Goal: Obtain resource: Download file/media

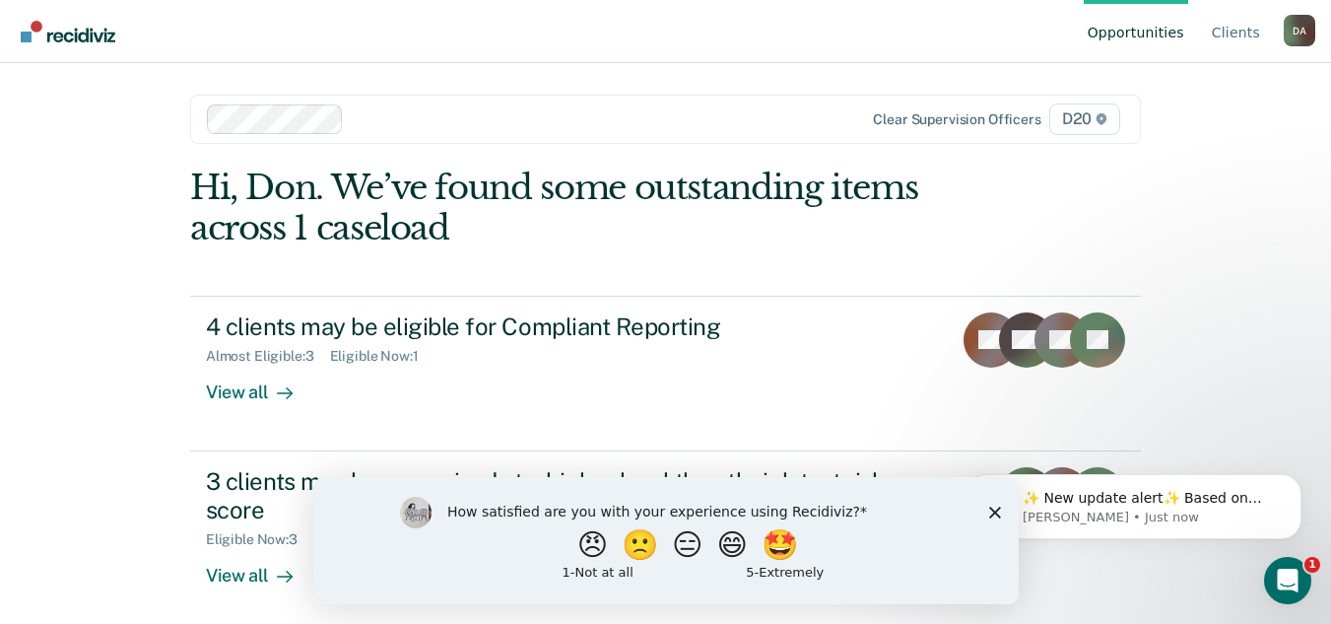
click at [110, 287] on div "Opportunities Client s [PERSON_NAME] D A Profile How it works Log Out Clear sup…" at bounding box center [665, 312] width 1331 height 624
click at [993, 511] on polygon "Close survey" at bounding box center [994, 511] width 12 height 12
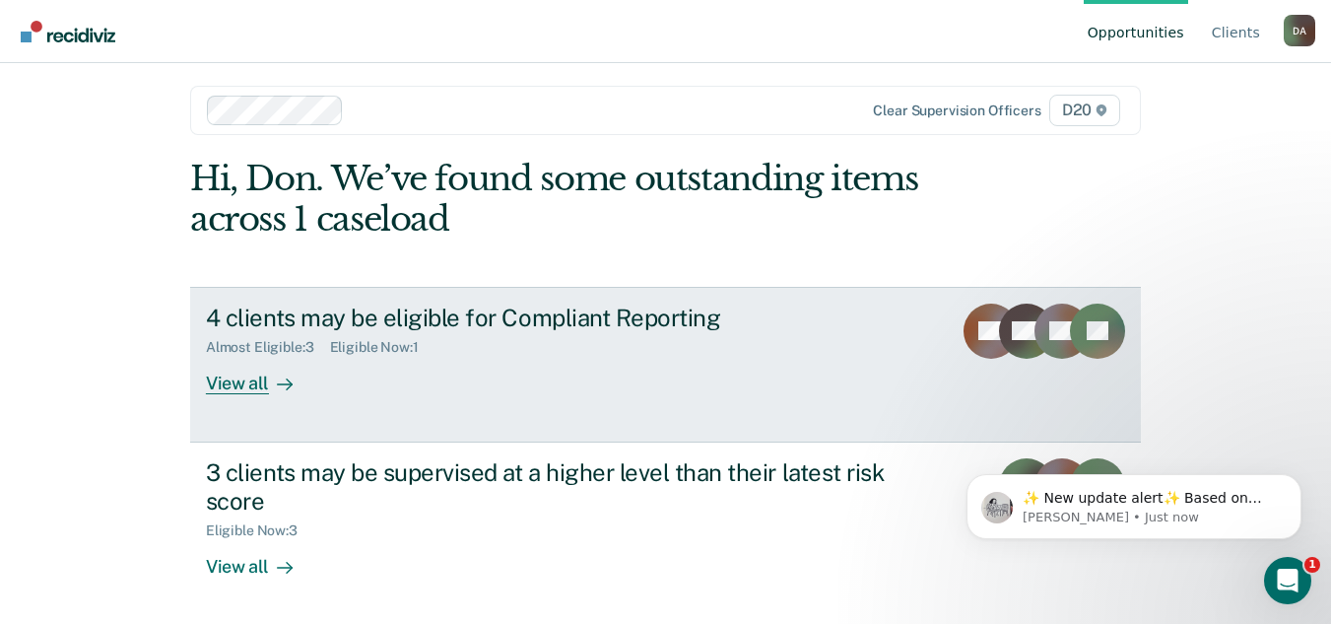
scroll to position [11, 0]
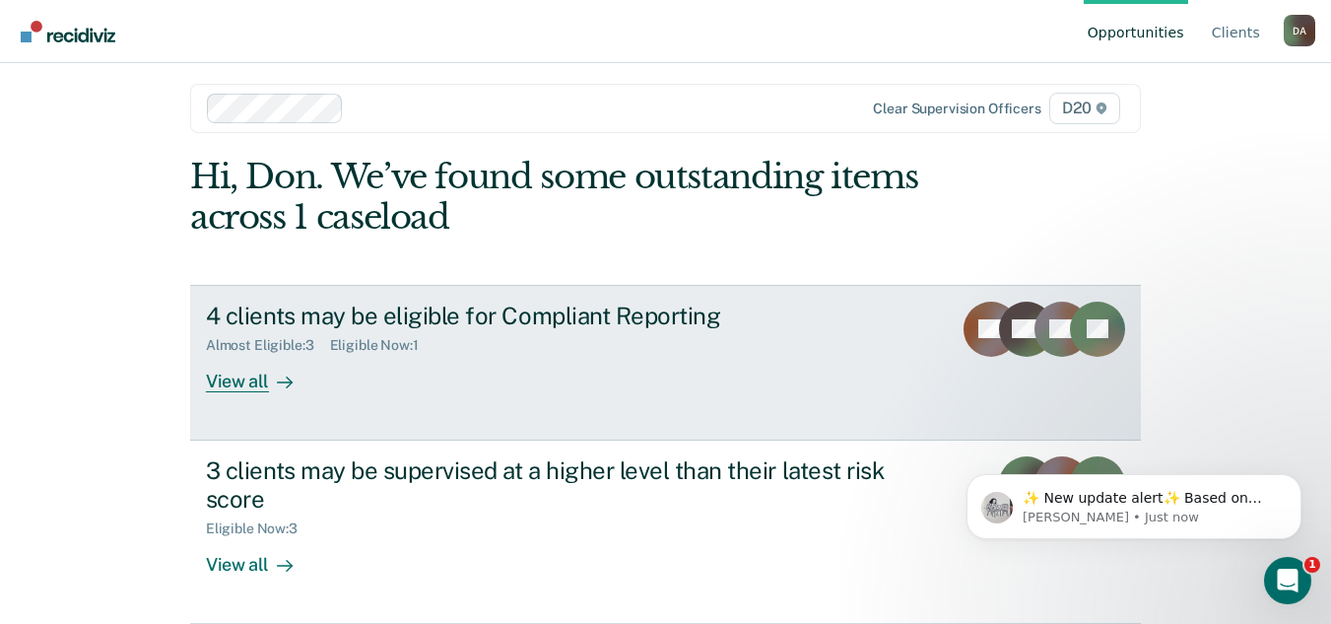
click at [269, 382] on div at bounding box center [281, 380] width 24 height 23
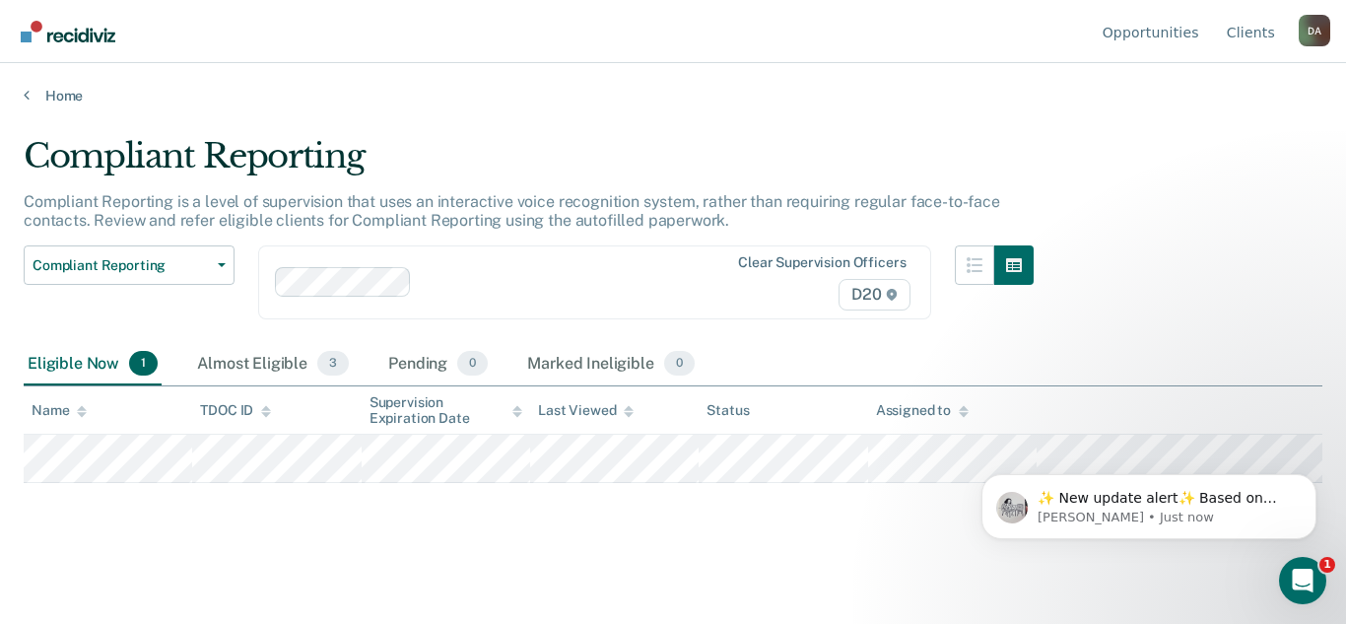
click at [1180, 456] on div "✨ New update alert✨ Based on your feedback, we've made a few updates we wanted …" at bounding box center [1148, 416] width 363 height 246
click at [1309, 480] on icon "Dismiss notification" at bounding box center [1310, 479] width 11 height 11
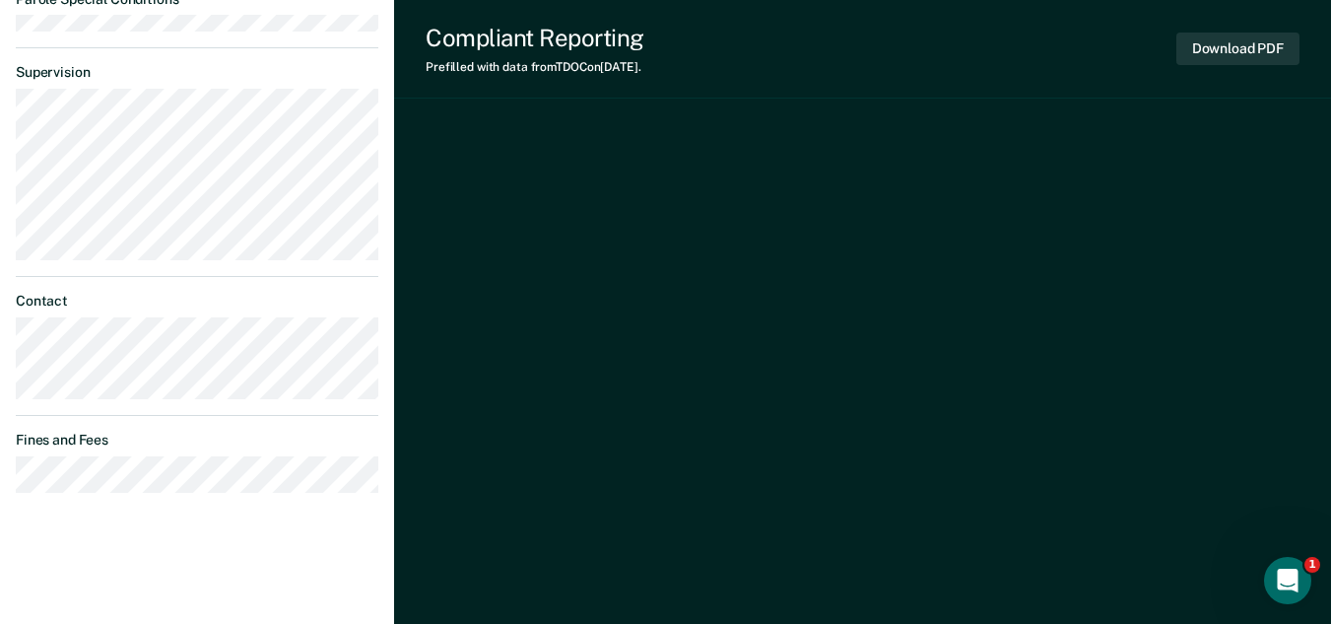
scroll to position [1316, 0]
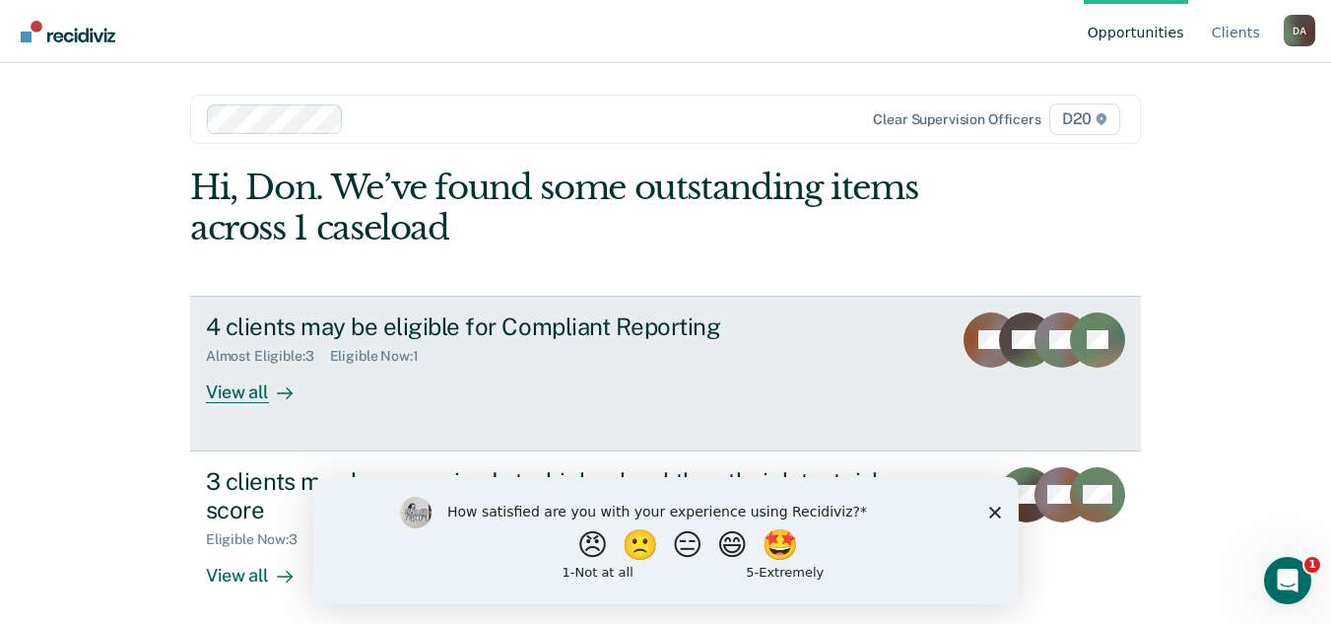
click at [638, 359] on div "Almost Eligible : 3 Eligible Now : 1" at bounding box center [552, 352] width 692 height 25
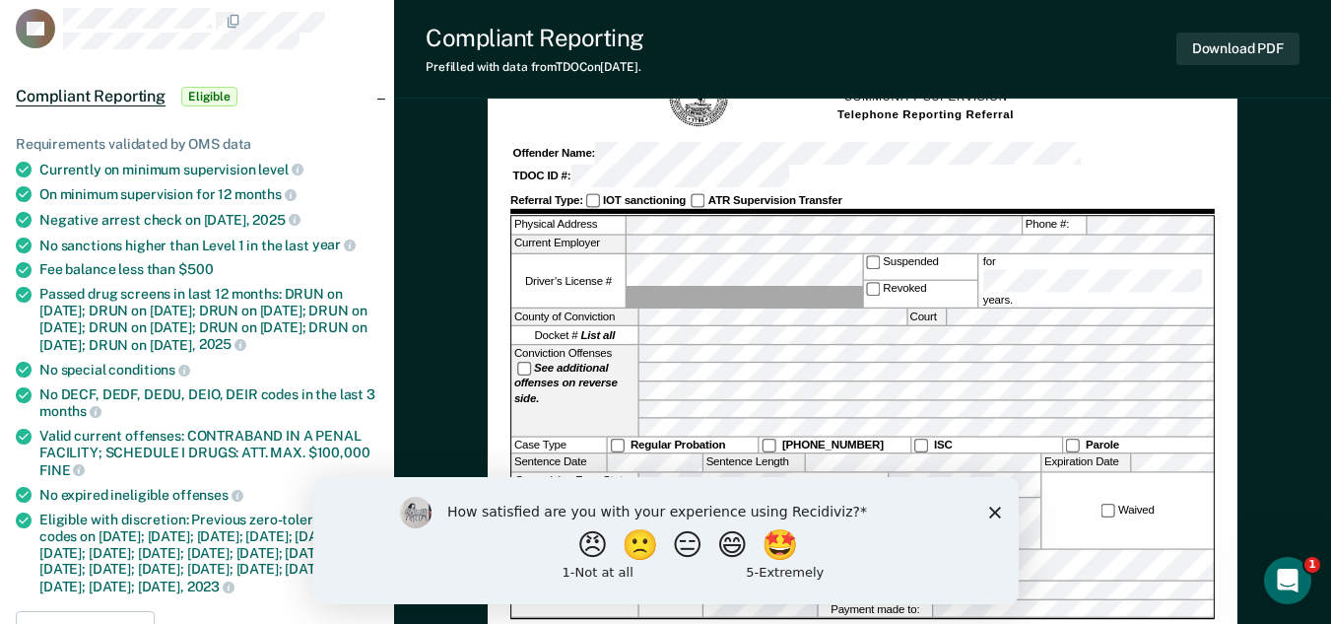
scroll to position [99, 0]
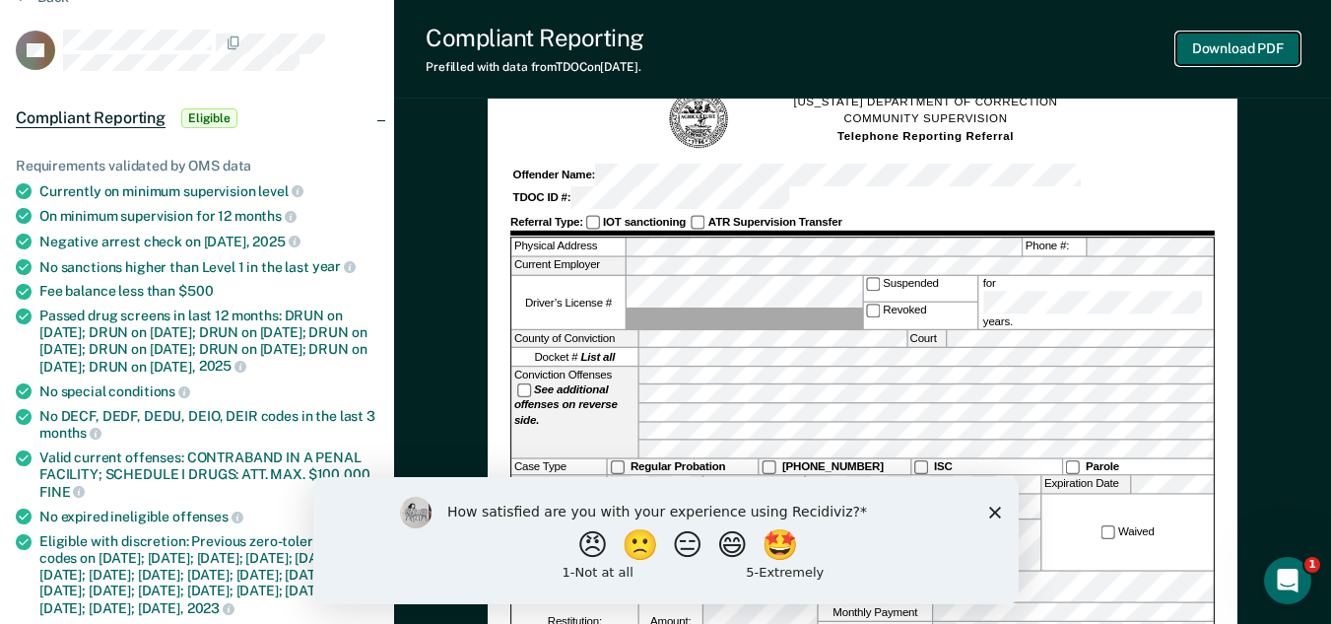
click at [1220, 42] on button "Download PDF" at bounding box center [1237, 49] width 123 height 33
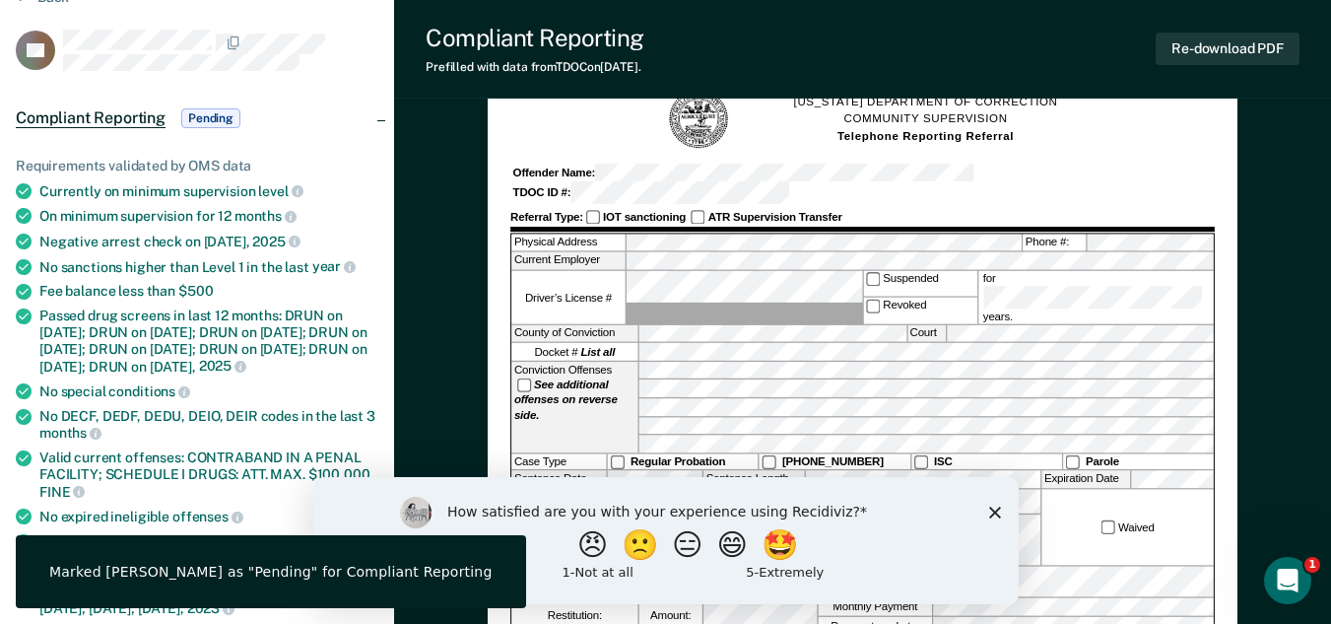
click at [994, 510] on polygon "Close survey" at bounding box center [994, 511] width 12 height 12
